Goal: Communication & Community: Answer question/provide support

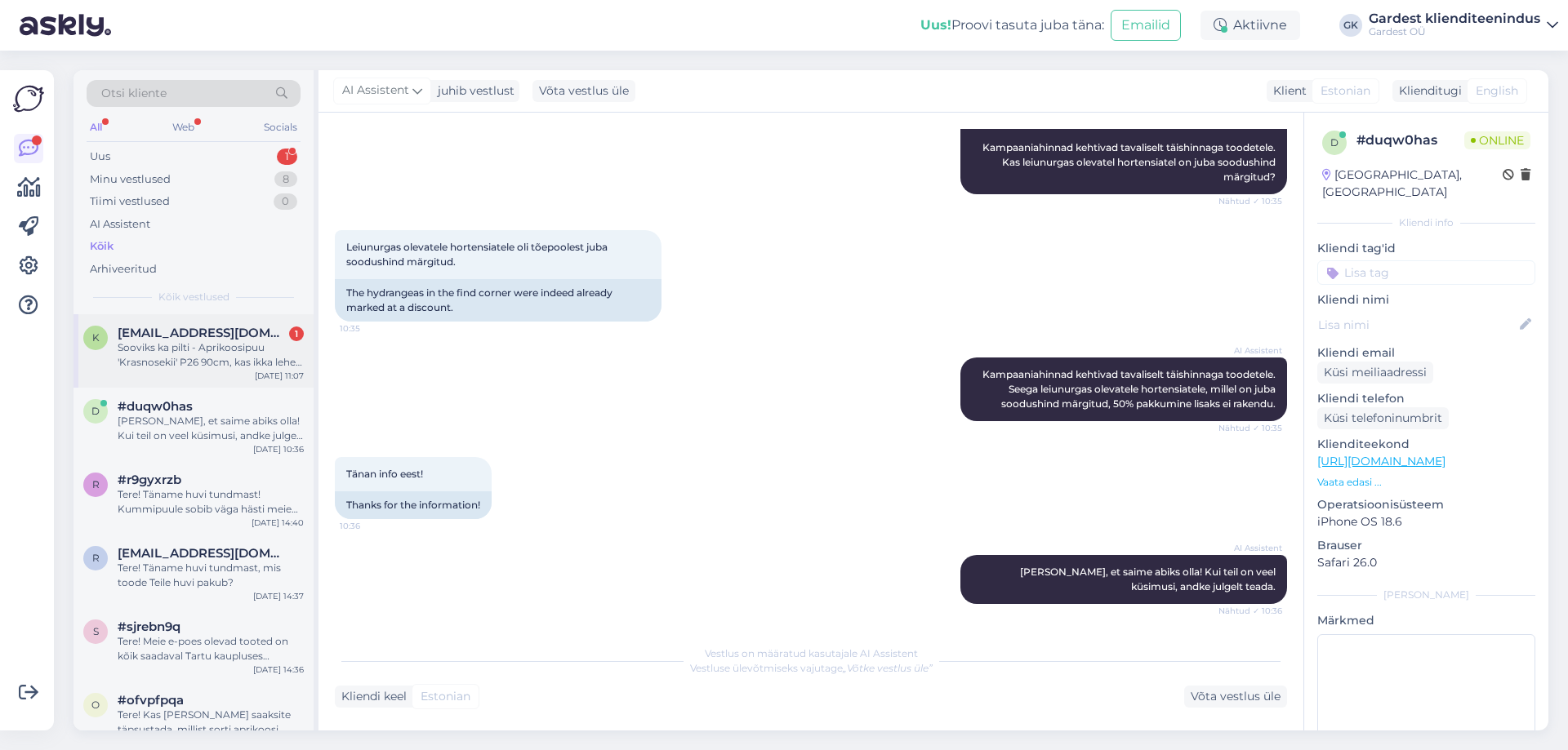
click at [155, 366] on div "Sooviks ka pilti - Aprikoosipuu 'Krasnosekii' P26 90cm, kas ikka lehed küljes?" at bounding box center [211, 355] width 186 height 30
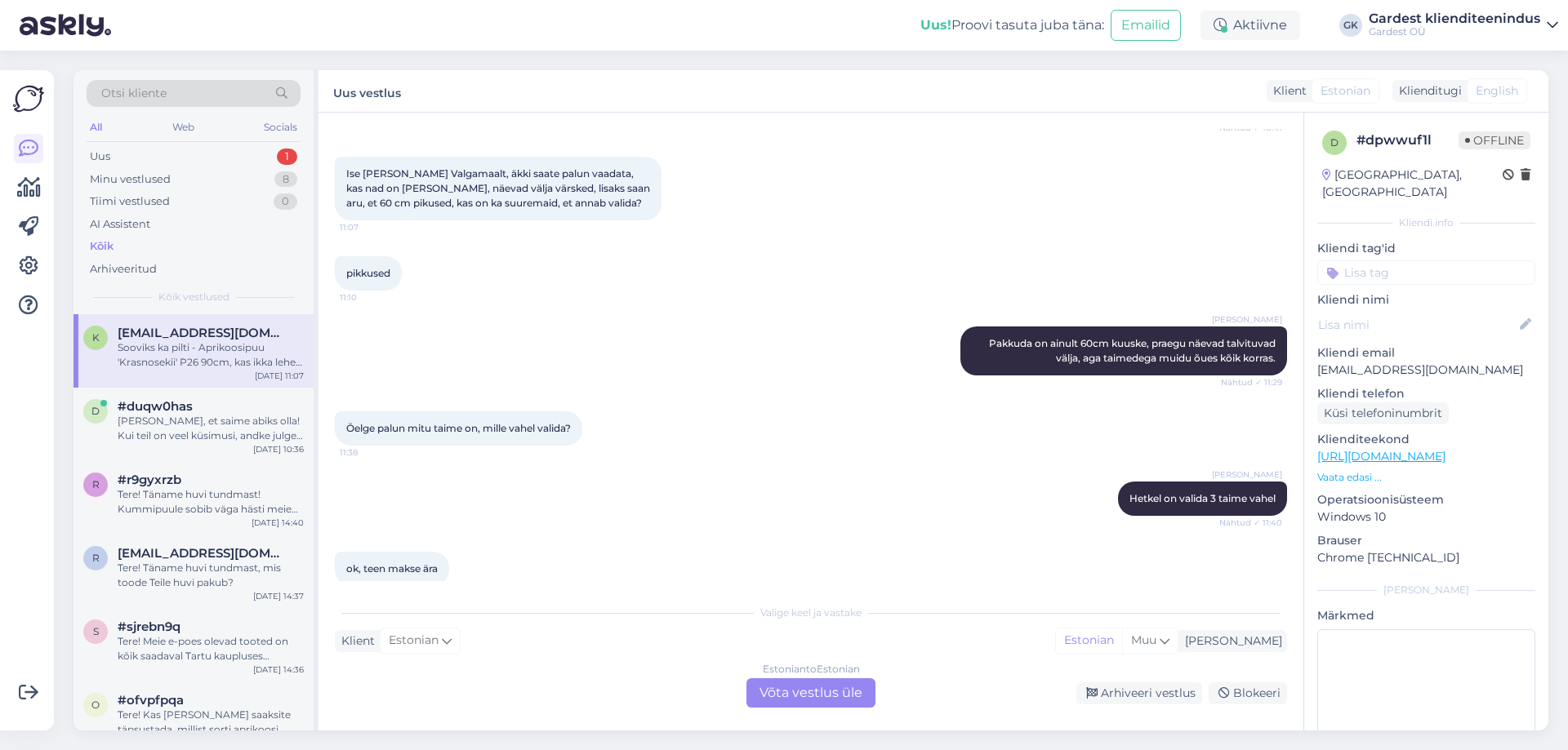
scroll to position [1055, 0]
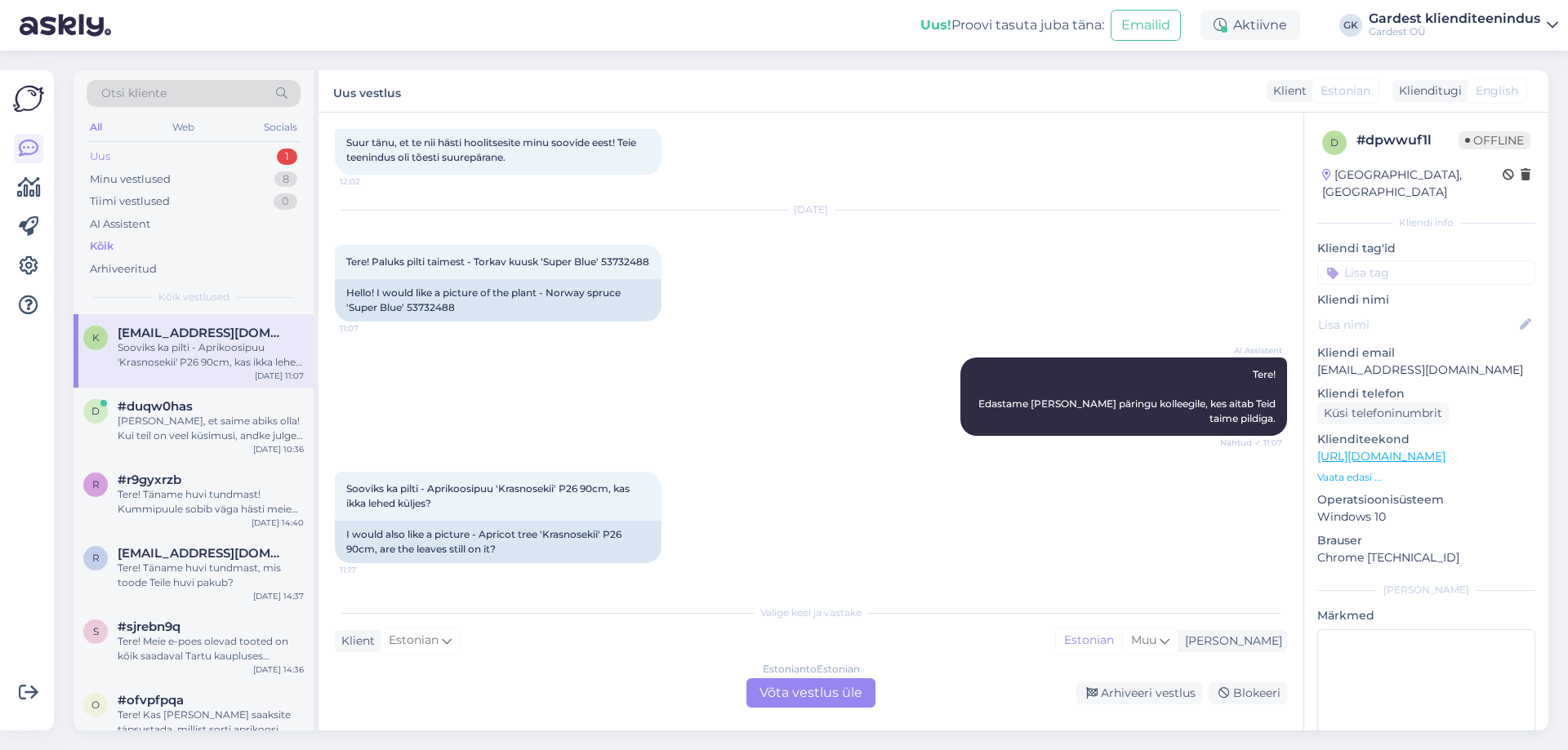
click at [91, 150] on div "Uus" at bounding box center [100, 157] width 21 height 16
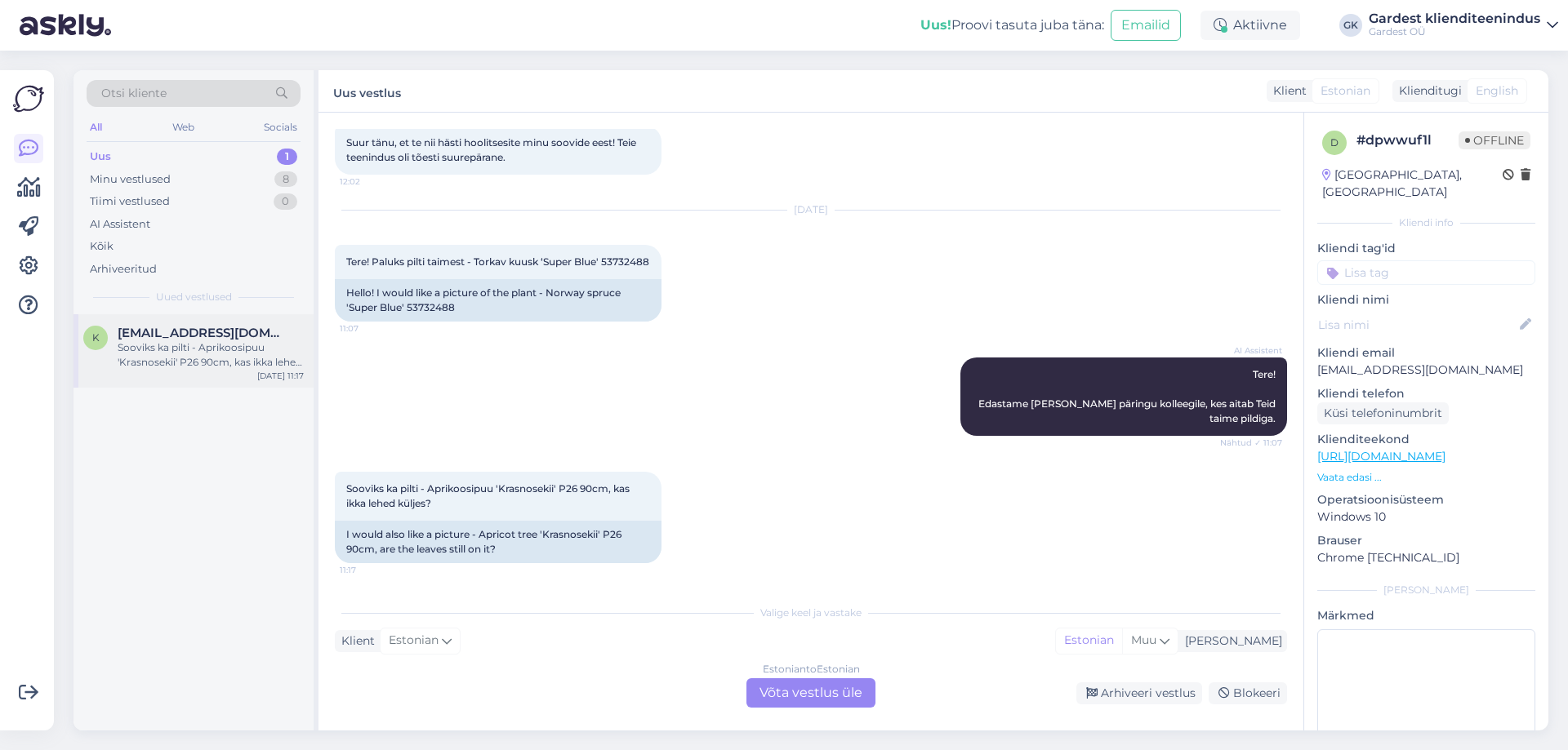
click at [169, 341] on div "Sooviks ka pilti - Aprikoosipuu 'Krasnosekii' P26 90cm, kas ikka lehed küljes?" at bounding box center [211, 355] width 186 height 30
drag, startPoint x: 429, startPoint y: 483, endPoint x: 611, endPoint y: 487, distance: 182.0
click at [611, 487] on span "Sooviks ka pilti - Aprikoosipuu 'Krasnosekii' P26 90cm, kas ikka lehed küljes?" at bounding box center [489, 496] width 286 height 27
copy span "Aprikoosipuu 'Krasnosekii' P26 90cm"
click at [794, 689] on div "Estonian to Estonian Võta vestlus üle" at bounding box center [811, 693] width 129 height 30
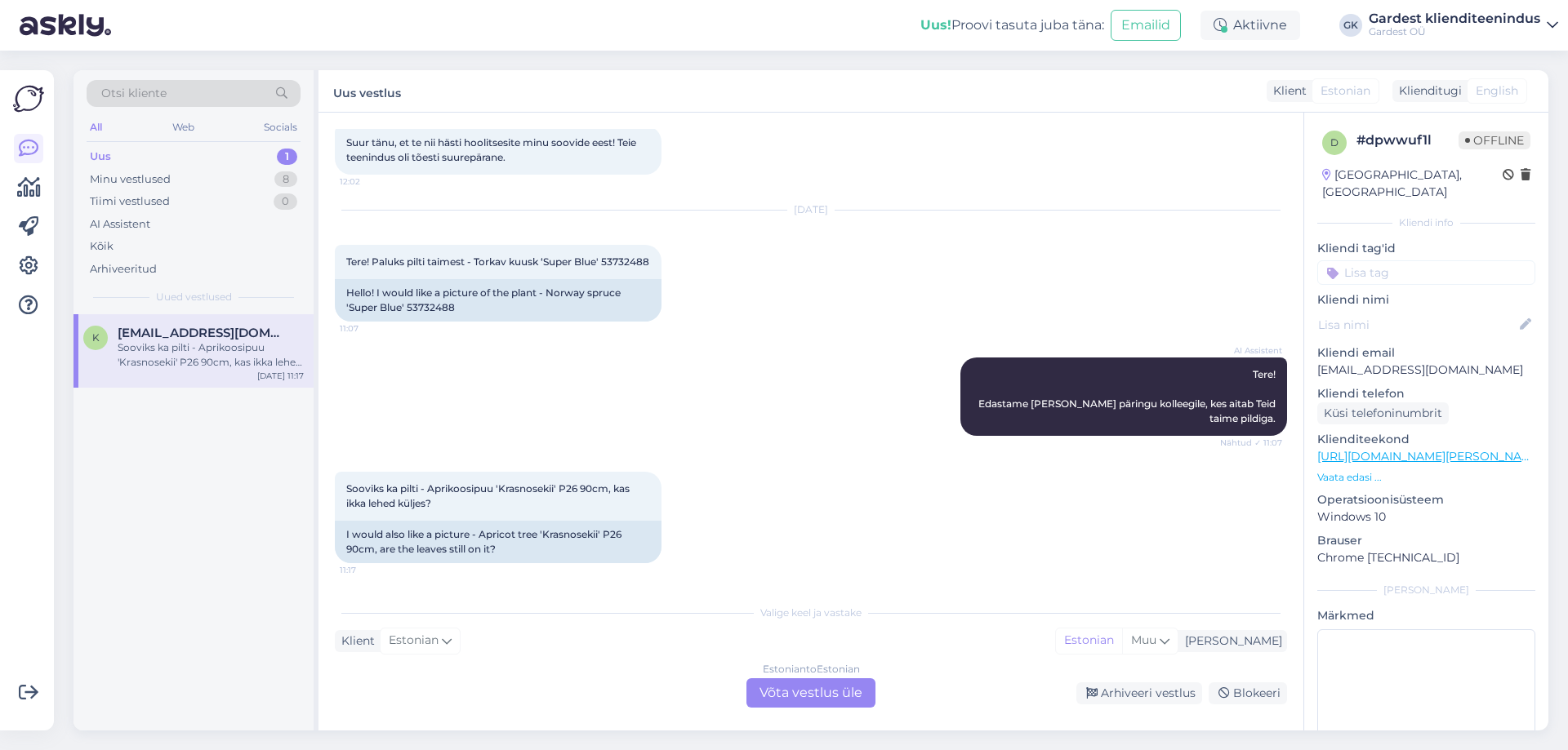
scroll to position [994, 0]
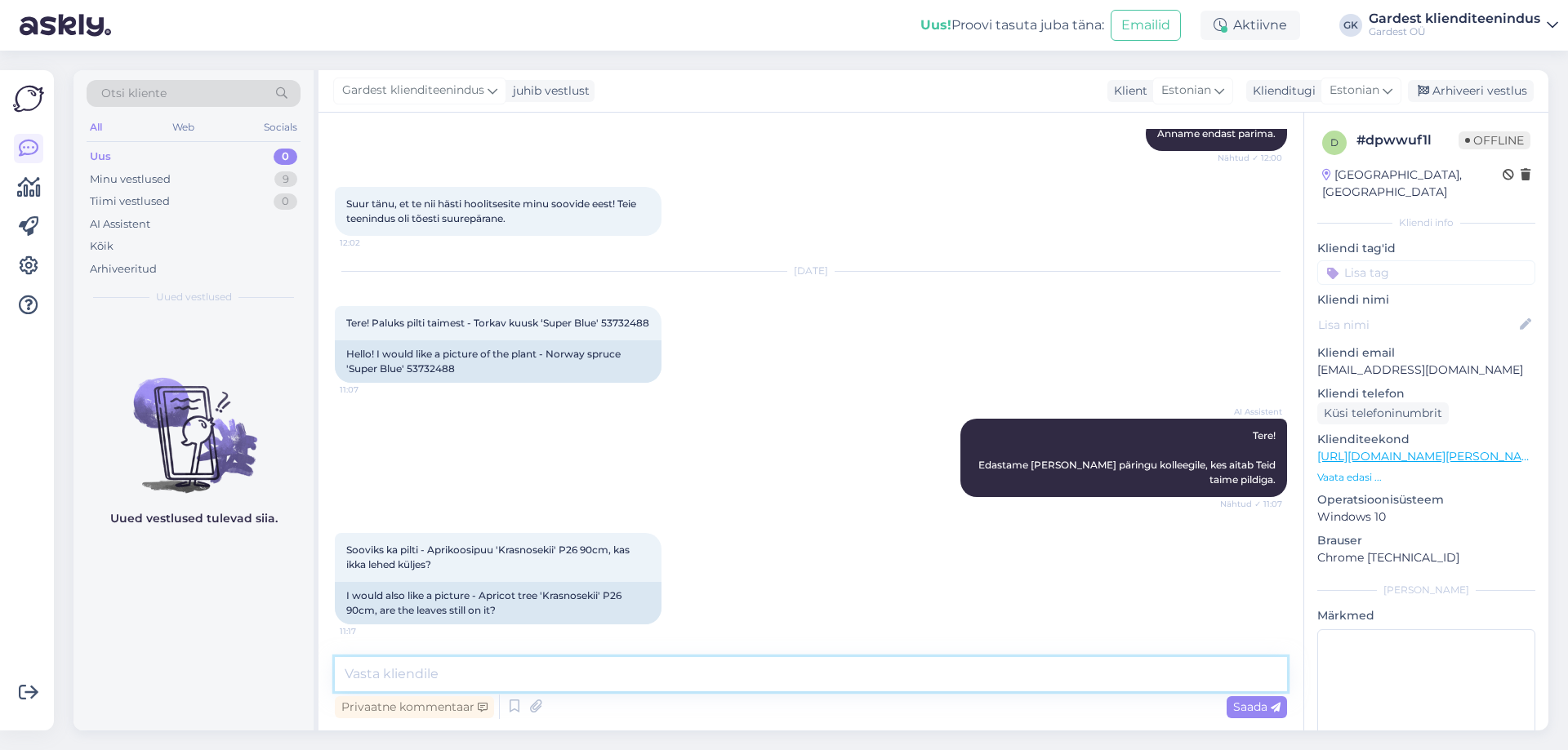
click at [578, 683] on textarea at bounding box center [810, 674] width 952 height 34
drag, startPoint x: 688, startPoint y: 672, endPoint x: 1085, endPoint y: 677, distance: 397.0
click at [1085, 677] on textarea "Tere! Kuna väljas on ilmad jahedad, siis võib eeldada enamus lehed võivad olla …" at bounding box center [810, 674] width 952 height 34
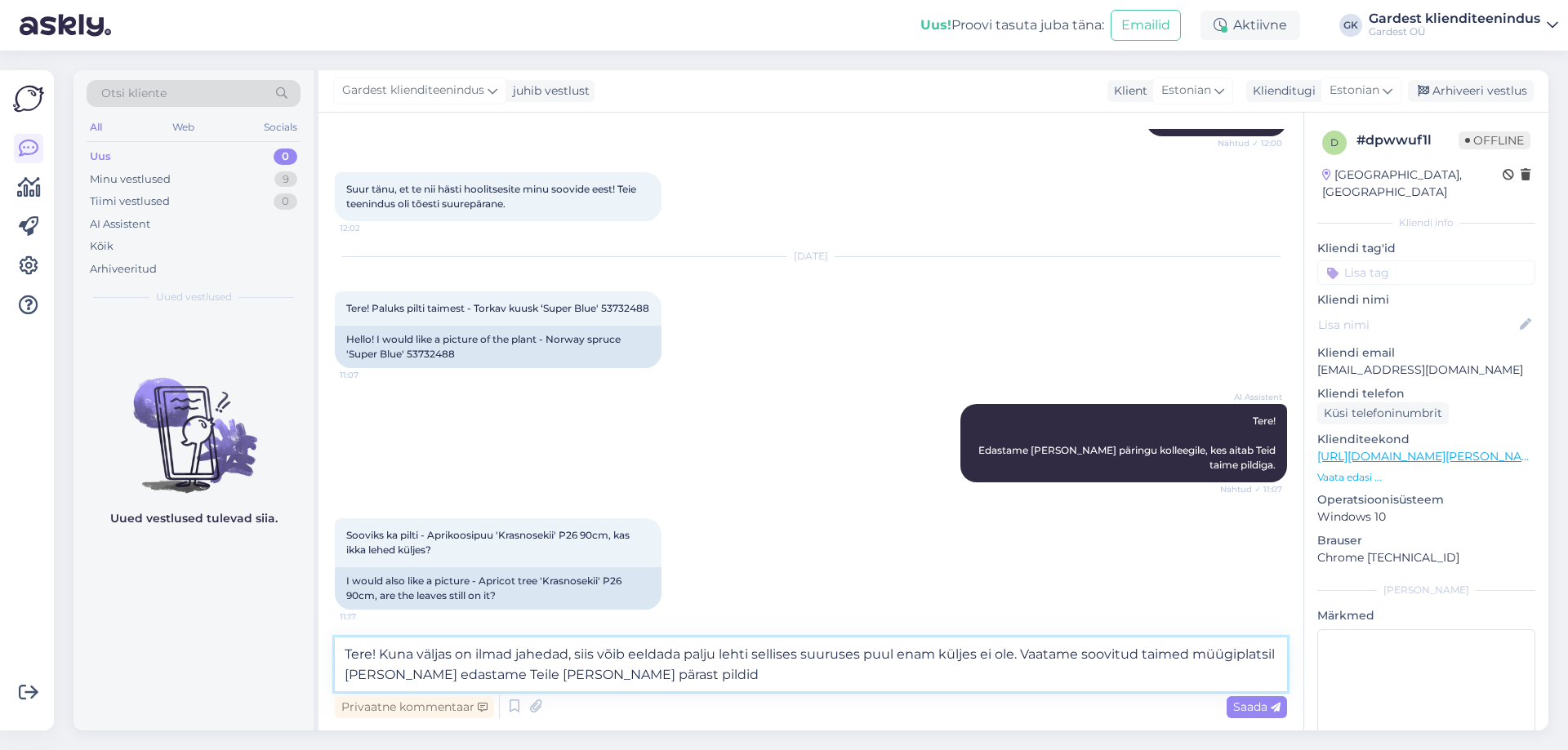
type textarea "Tere! Kuna väljas on ilmad jahedad, siis võib eeldada palju lehti sellises suur…"
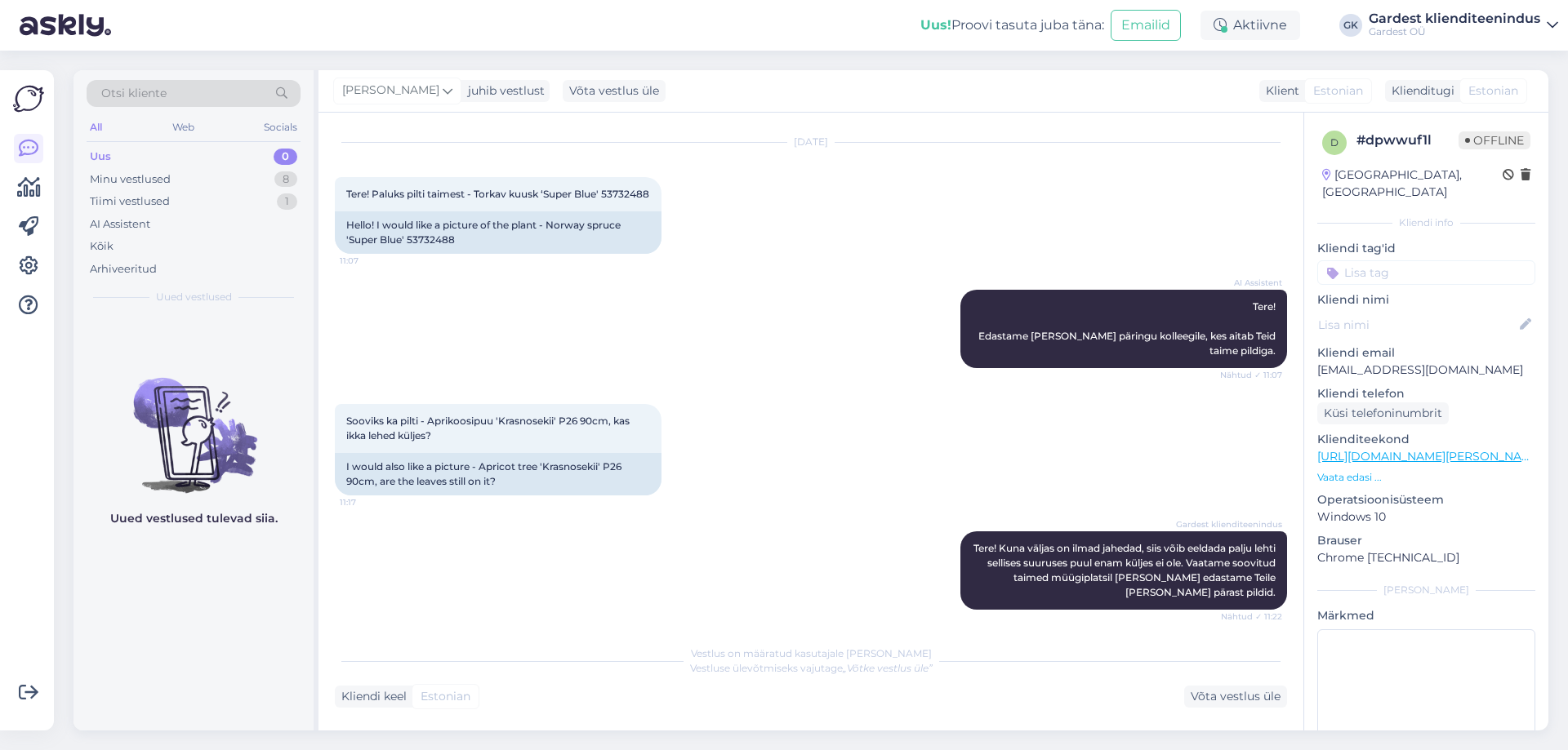
scroll to position [1339, 0]
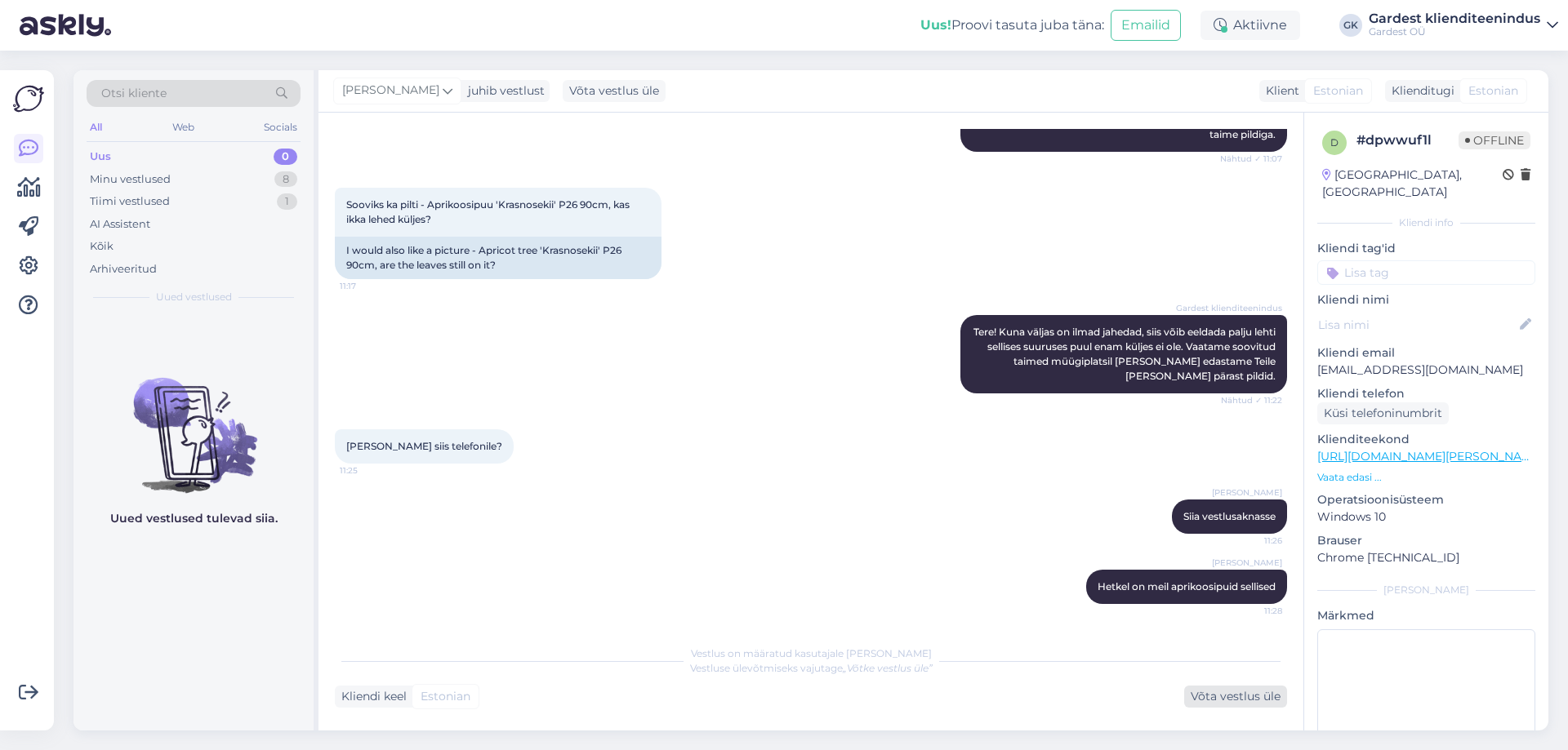
click at [1236, 702] on div "Võta vestlus üle" at bounding box center [1235, 696] width 103 height 22
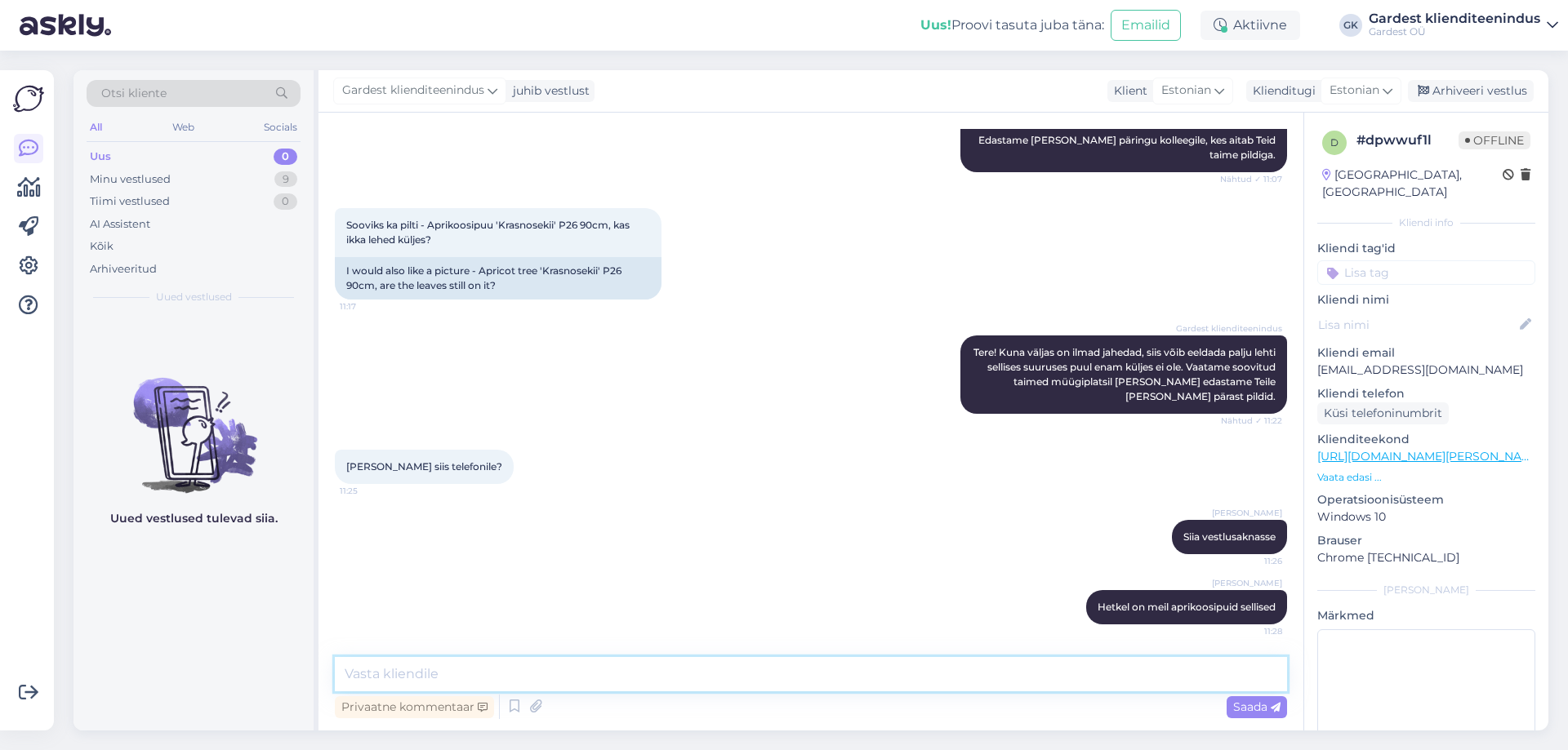
click at [650, 668] on textarea at bounding box center [810, 674] width 952 height 34
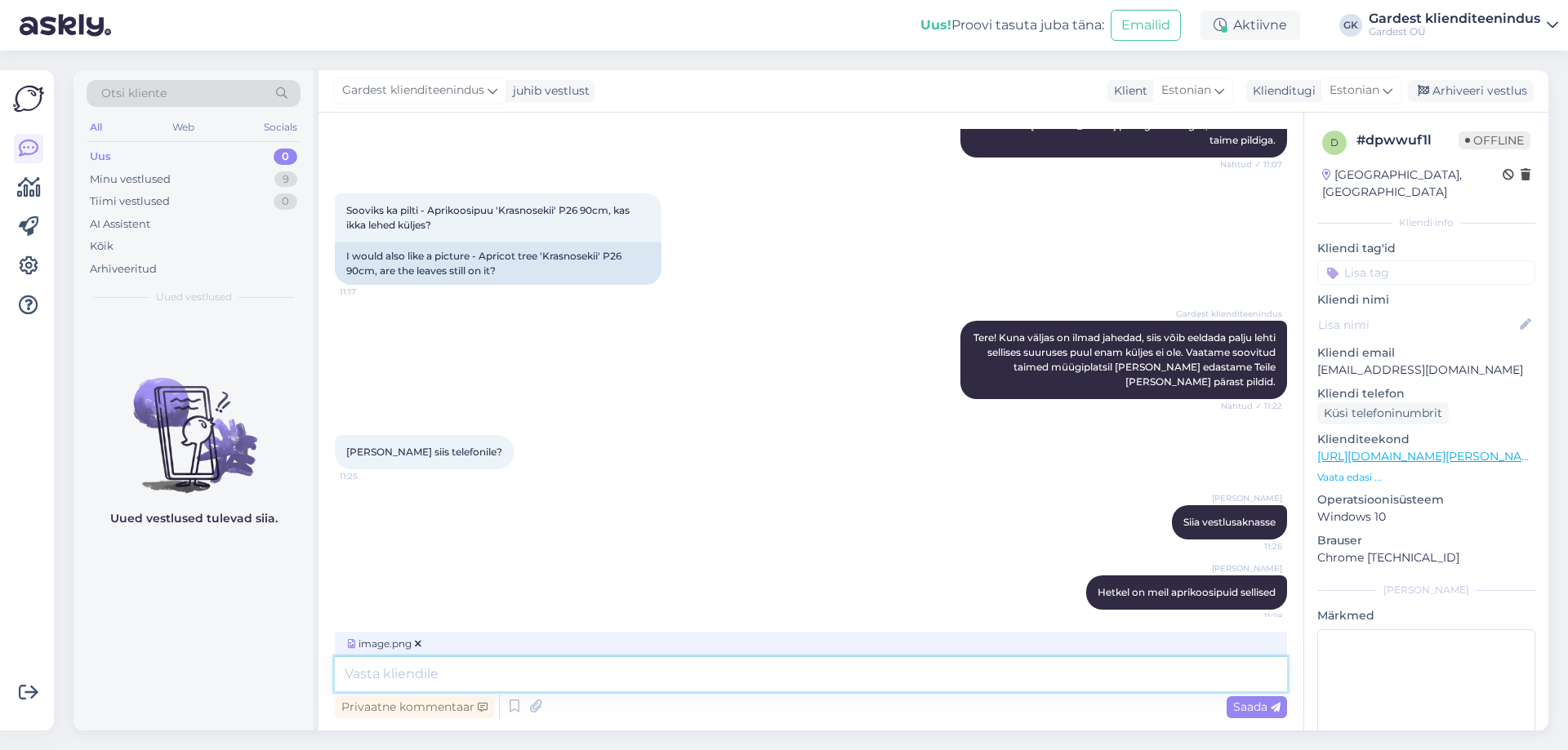
scroll to position [1339, 0]
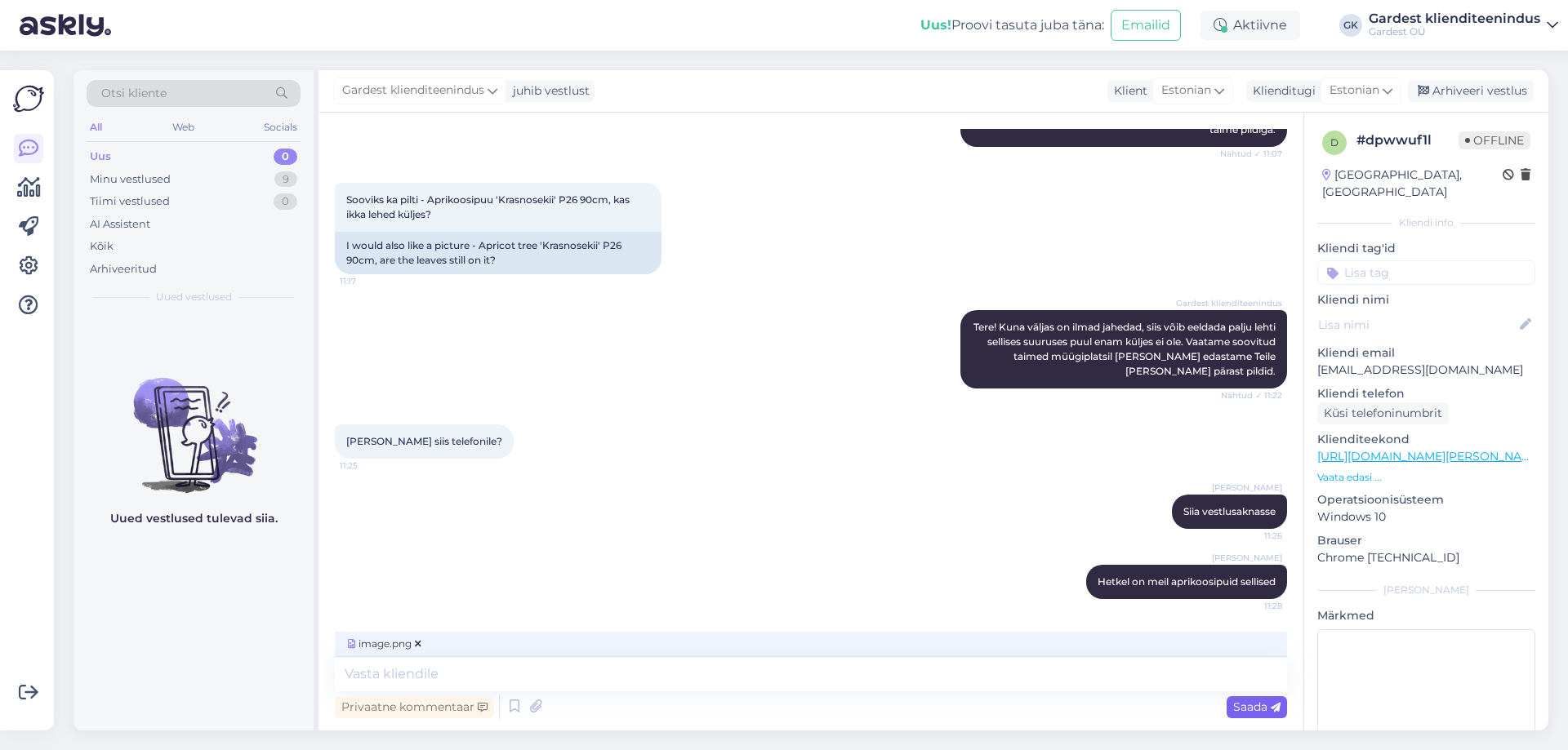
click at [1278, 704] on icon at bounding box center [1275, 707] width 10 height 10
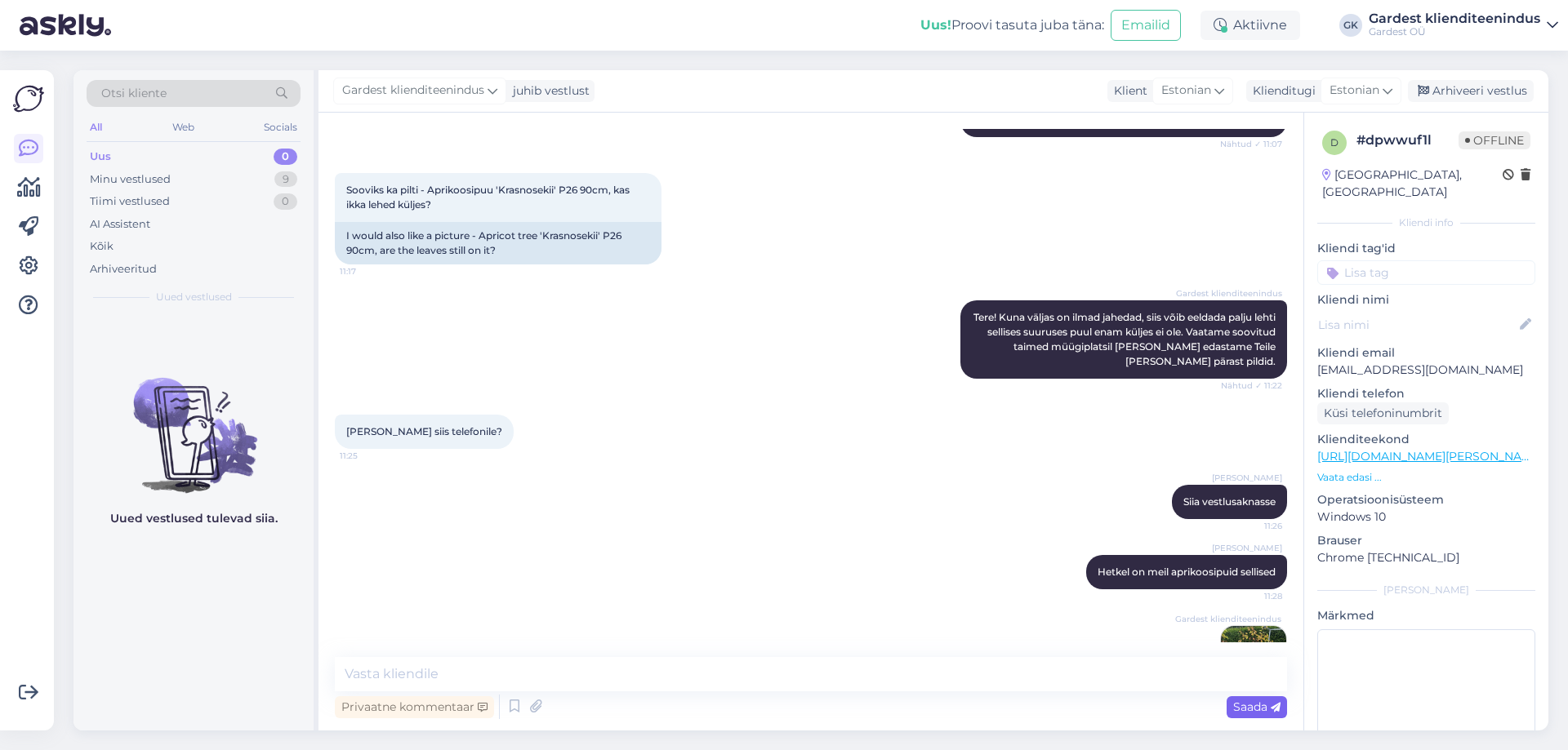
scroll to position [1421, 0]
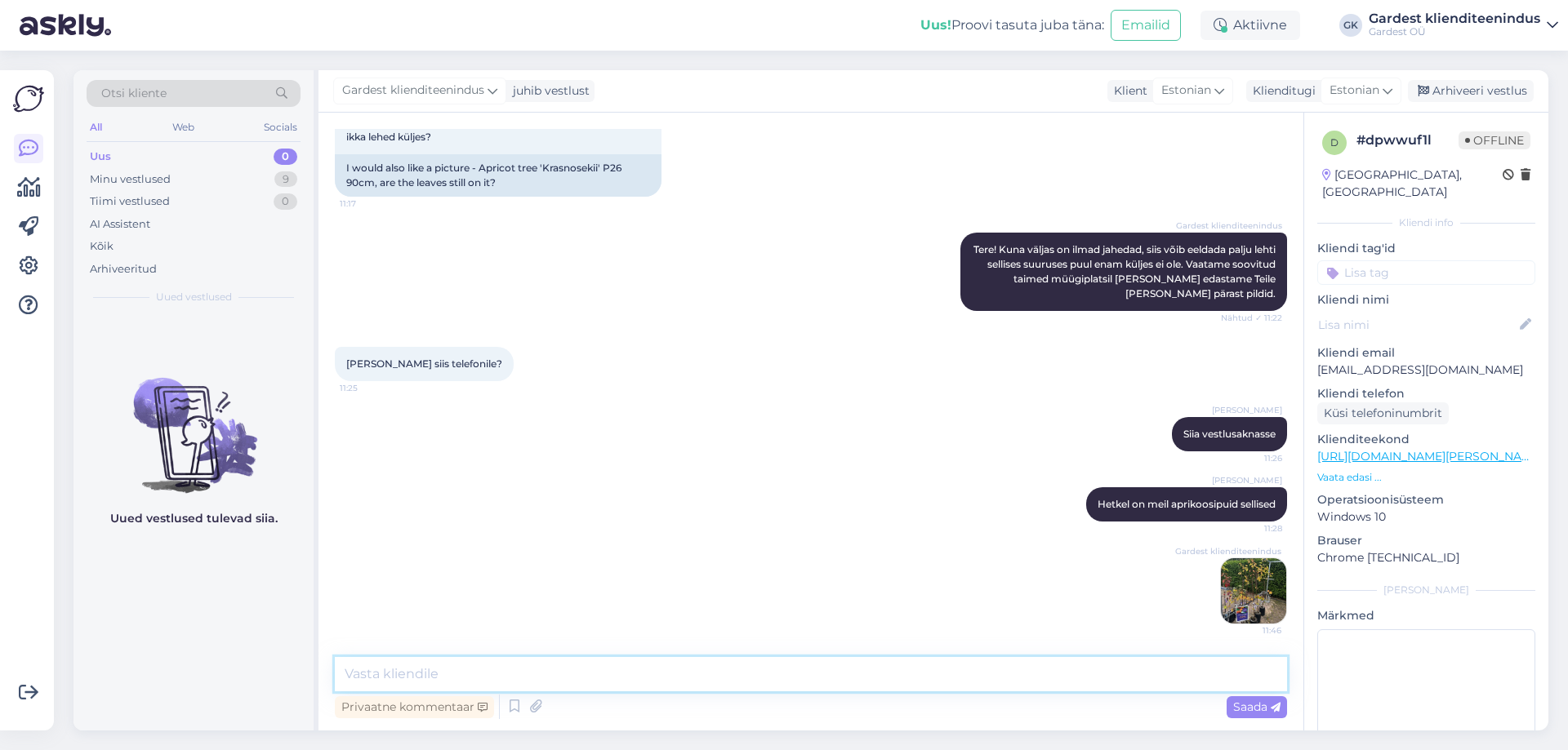
click at [726, 676] on textarea at bounding box center [810, 674] width 952 height 34
type textarea "K"
type textarea "P"
type textarea "Aprikoosipuu, millel on kõige rohkem lehti on selline hetkel"
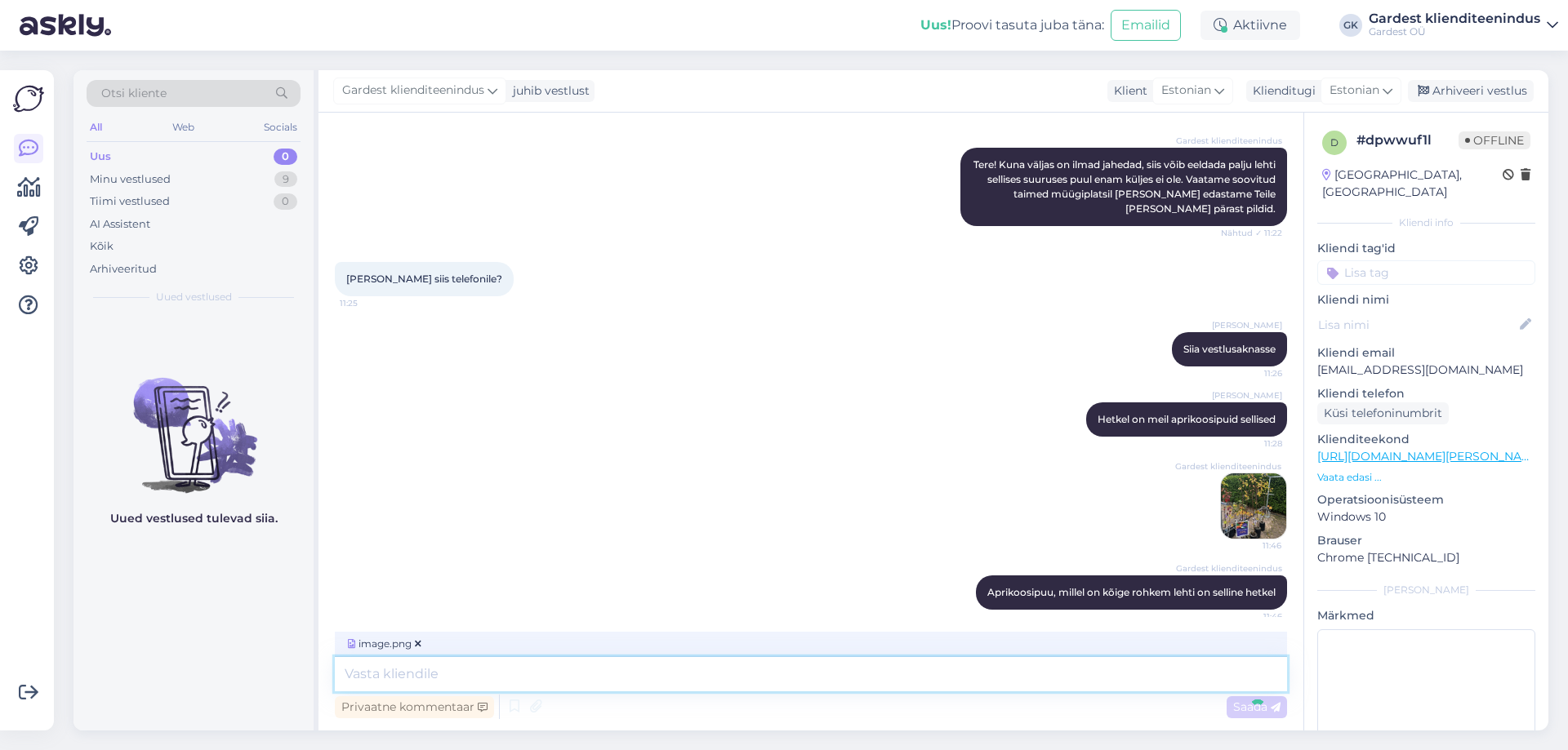
scroll to position [1594, 0]
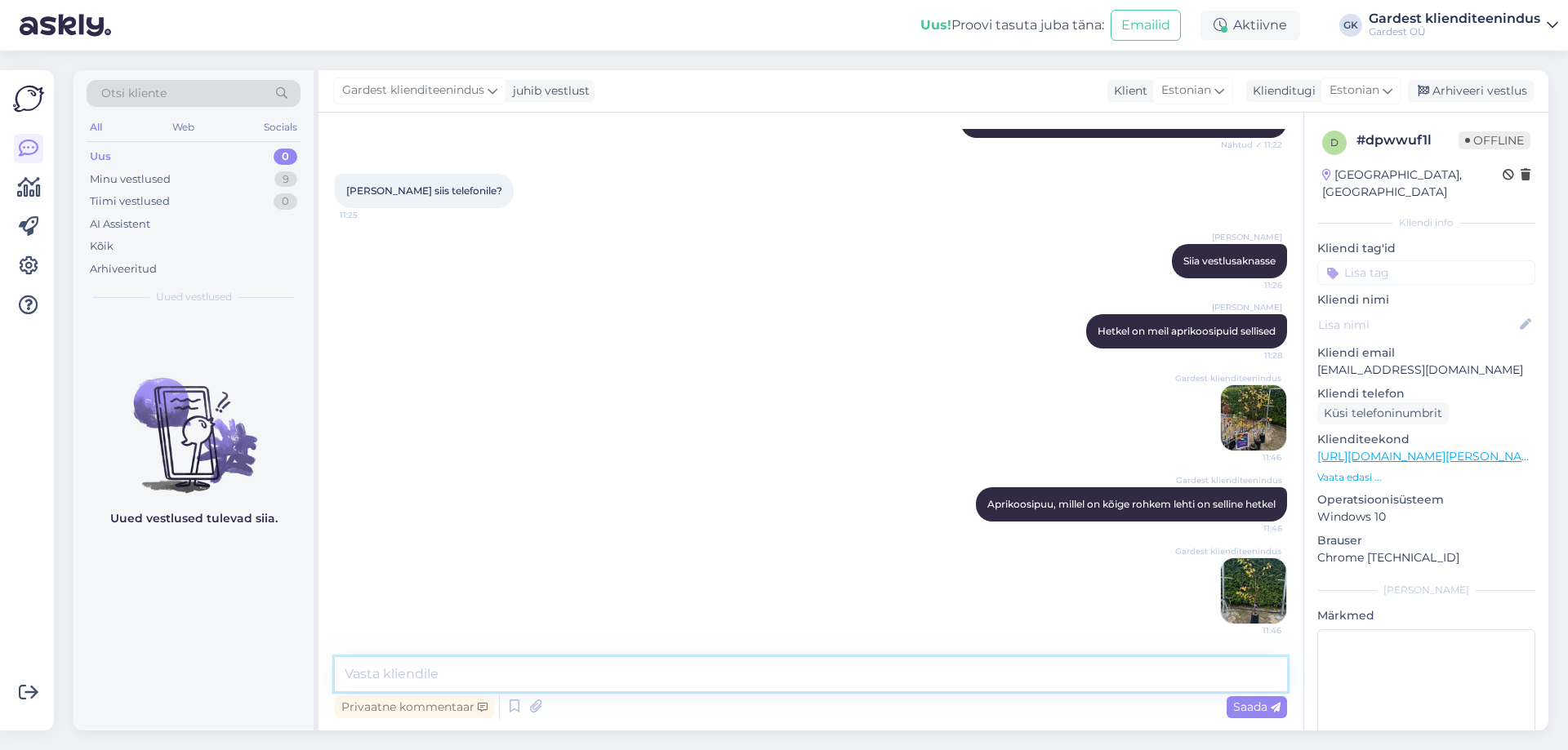
click at [775, 674] on textarea at bounding box center [810, 674] width 952 height 34
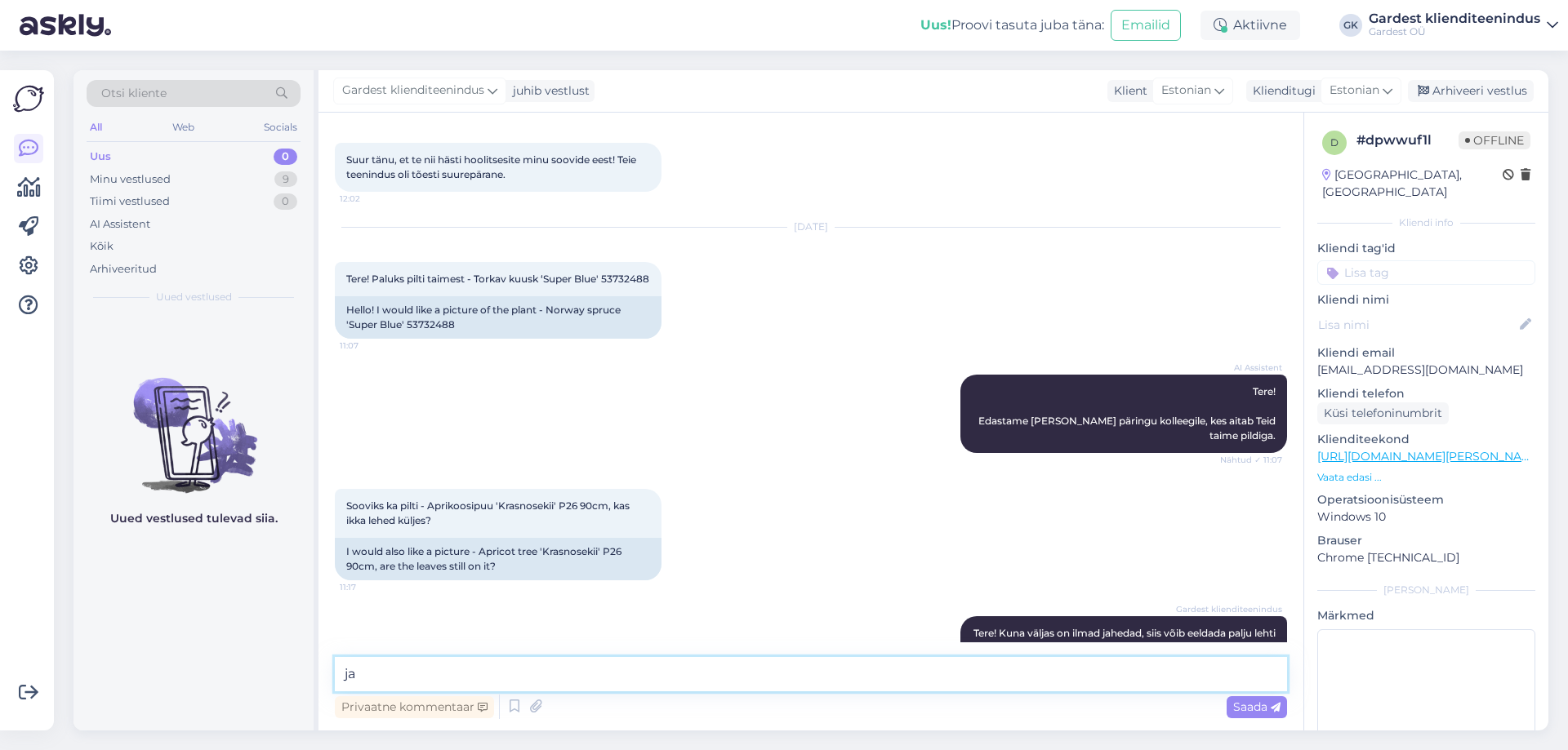
scroll to position [941, 0]
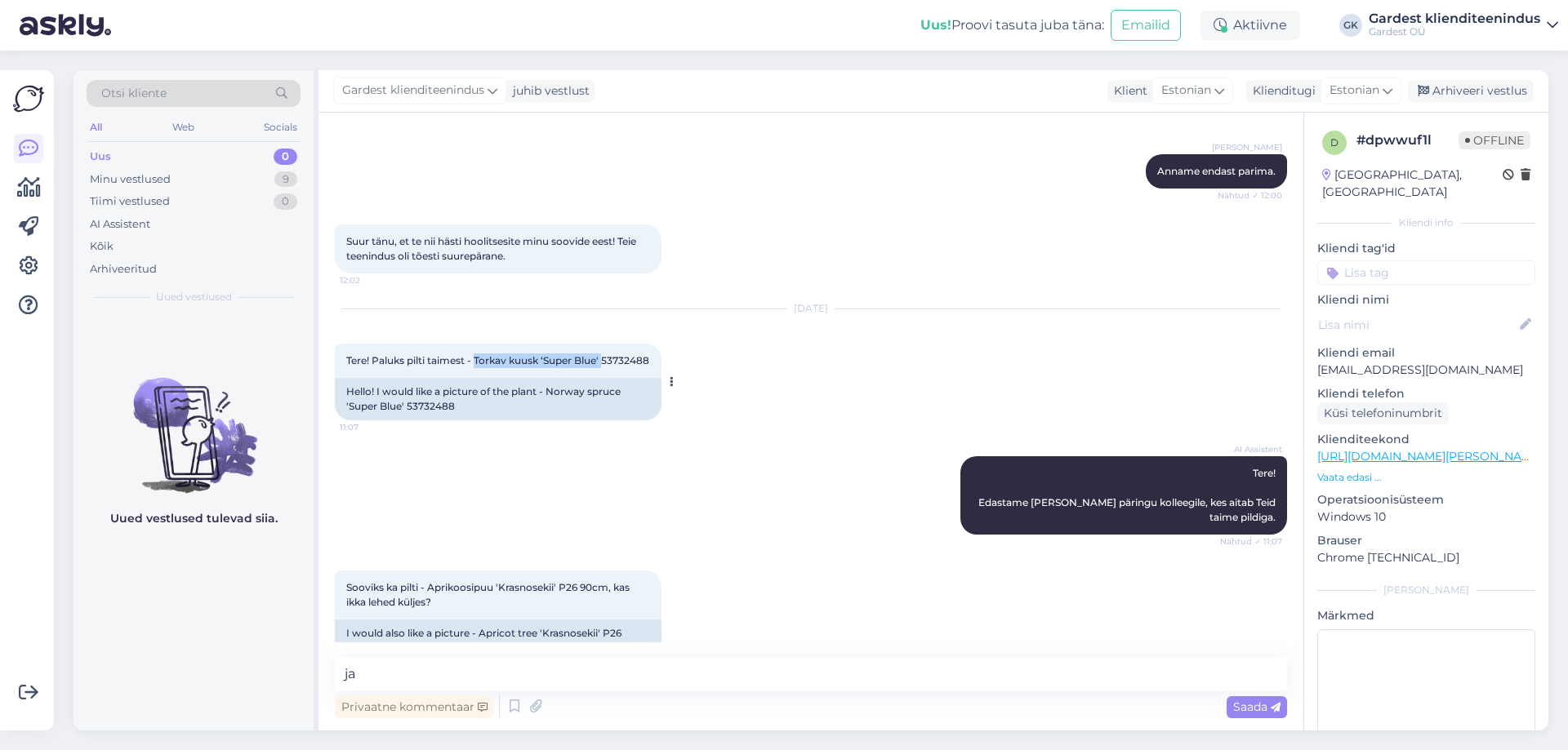
drag, startPoint x: 478, startPoint y: 358, endPoint x: 606, endPoint y: 357, distance: 128.0
click at [606, 357] on span "Tere! Paluks pilti taimest - Torkav kuusk ‘Super Blue' 53732488" at bounding box center [498, 360] width 303 height 13
copy span "Torkav kuusk ‘Super Blue'"
drag, startPoint x: 353, startPoint y: 673, endPoint x: 314, endPoint y: 662, distance: 40.5
click at [314, 662] on div "Otsi kliente All Web Socials Uus 0 Minu vestlused 9 Tiimi vestlused 0 AI Assist…" at bounding box center [810, 400] width 1475 height 660
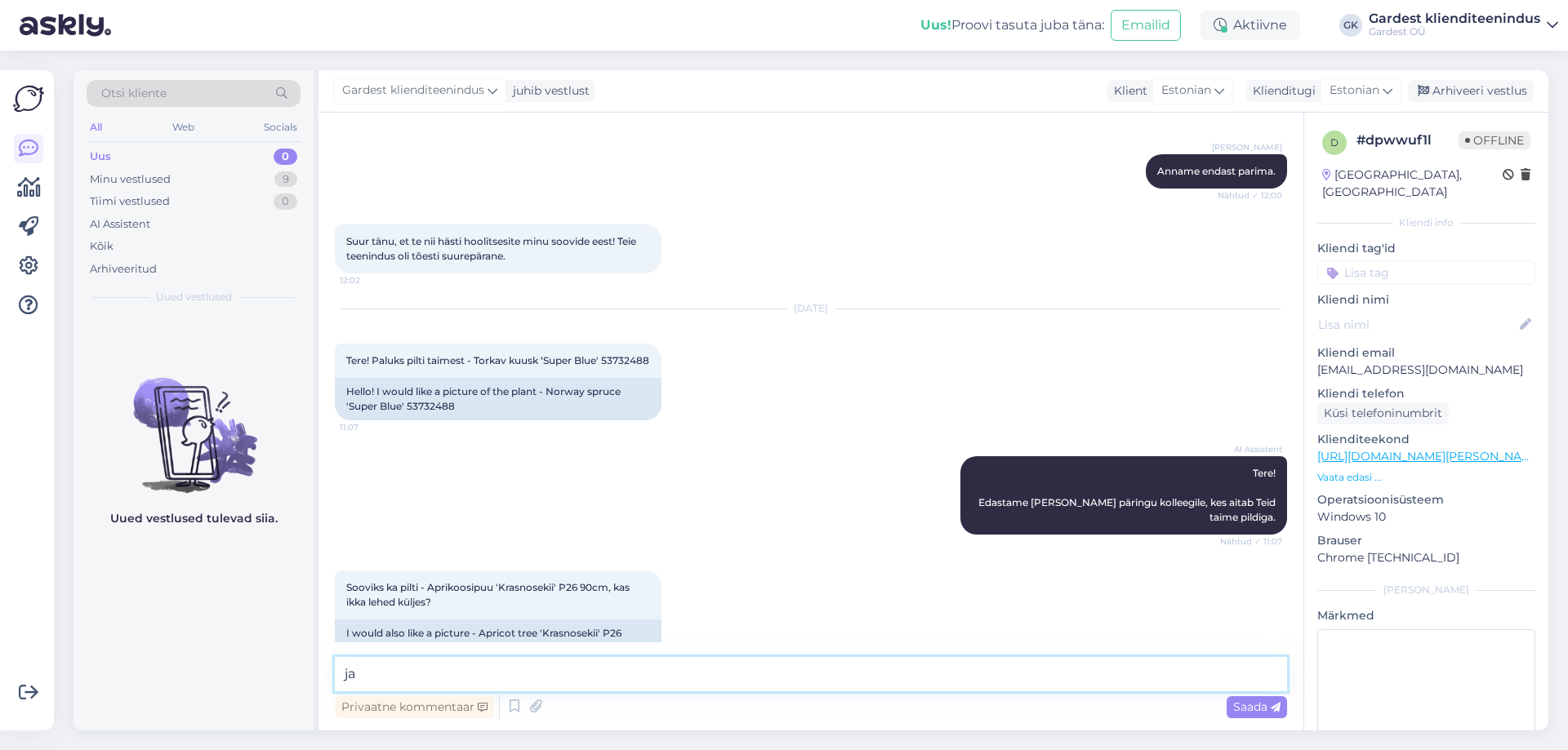
paste textarea "Torkav kuusk ‘Super Blue'"
type textarea "Torkav kuusk ‘Super Blue' on selline"
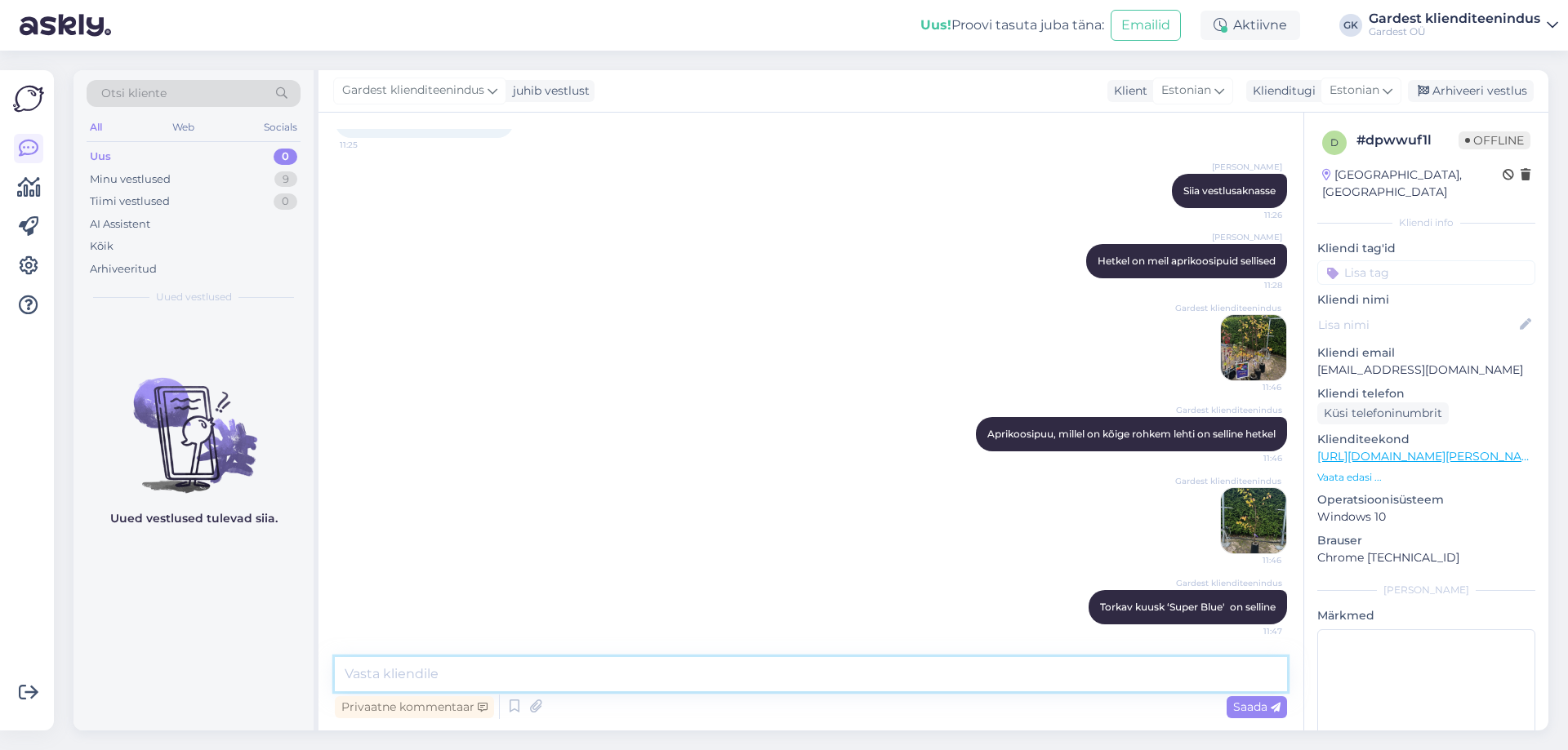
paste textarea "Torkav kuusk ‘Super Blue'"
type textarea "Torkav kuusk ‘Super Blue'"
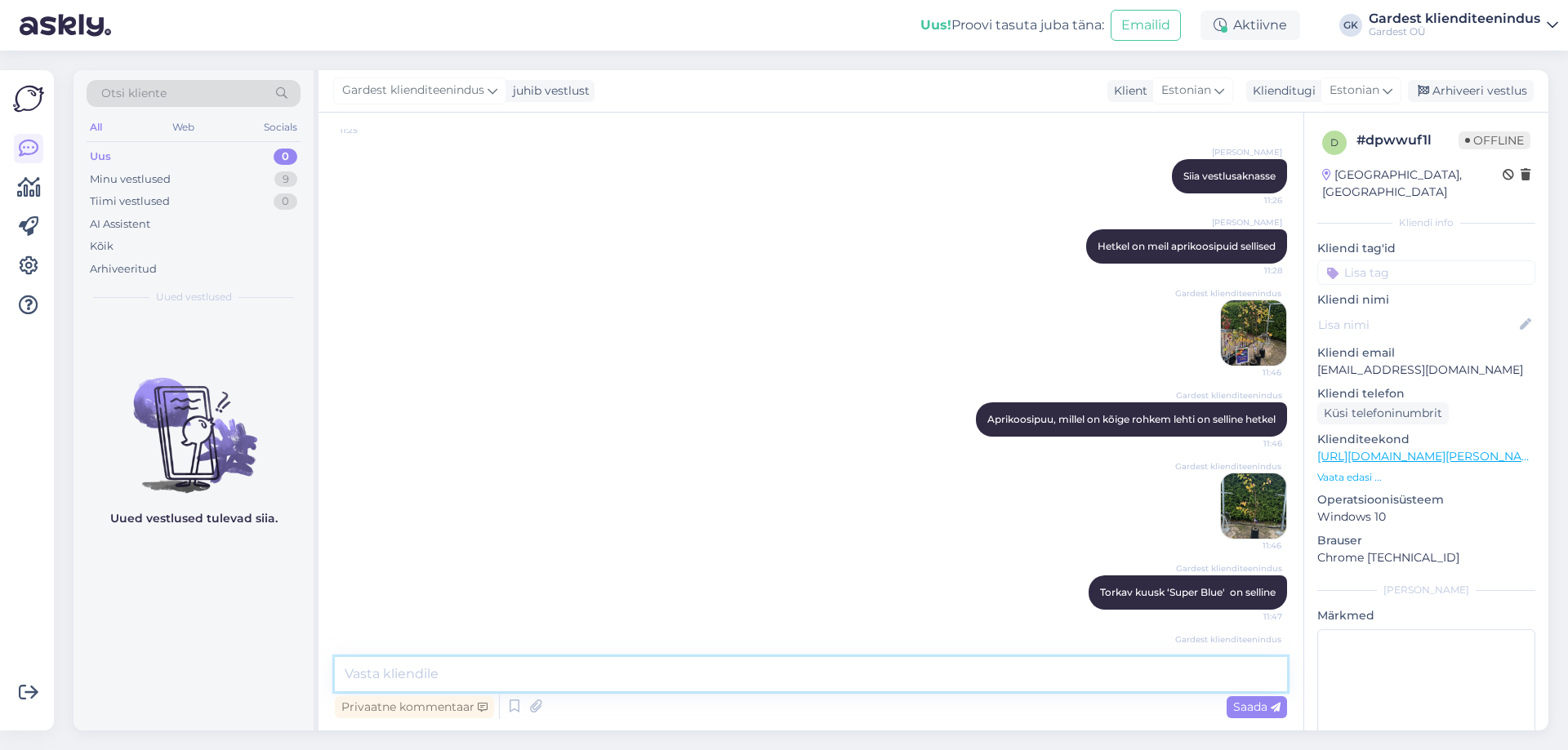
scroll to position [1767, 0]
